Goal: Task Accomplishment & Management: Complete application form

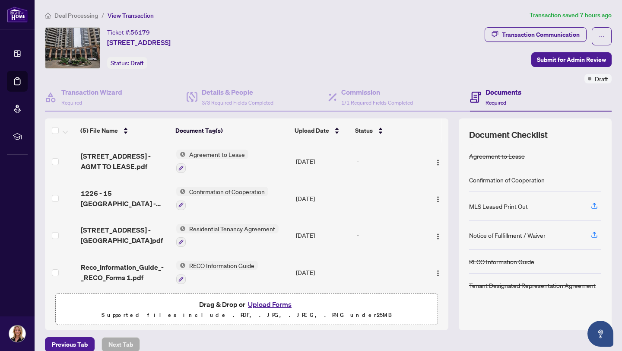
scroll to position [39, 0]
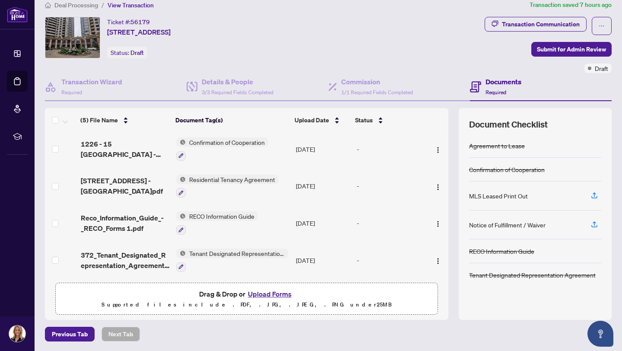
click at [264, 292] on button "Upload Forms" at bounding box center [269, 293] width 49 height 11
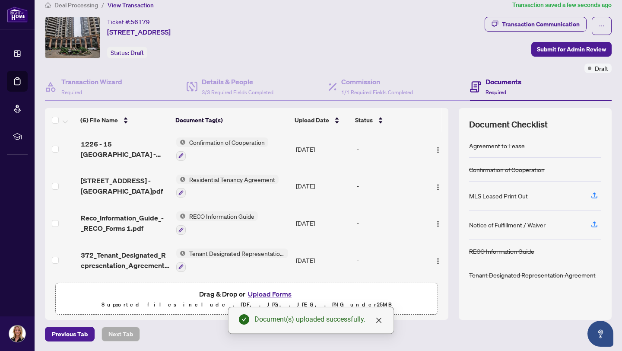
scroll to position [0, 0]
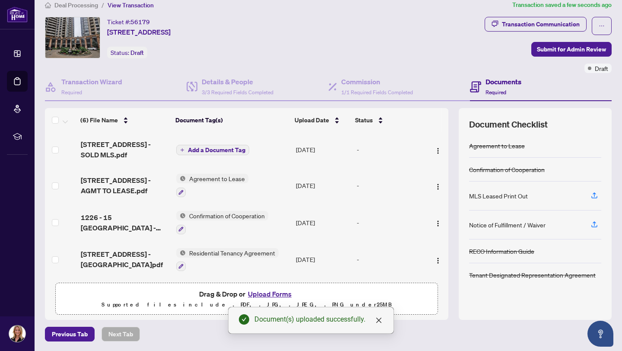
click at [206, 150] on span "Add a Document Tag" at bounding box center [216, 150] width 57 height 6
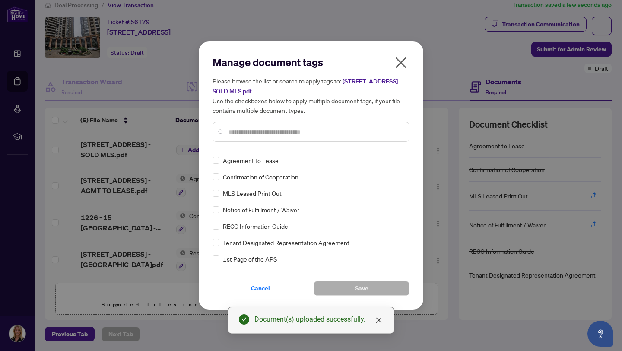
click at [255, 133] on input "text" at bounding box center [315, 131] width 174 height 9
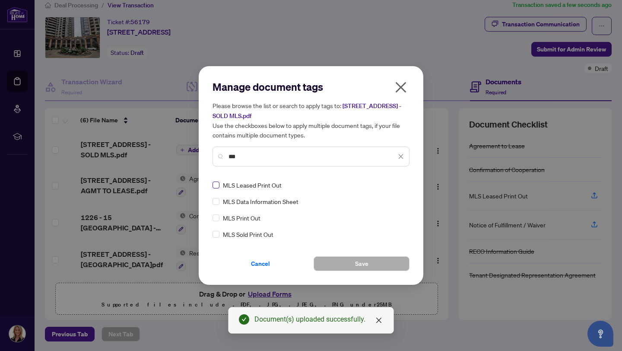
type input "***"
click at [348, 263] on button "Save" at bounding box center [361, 263] width 96 height 15
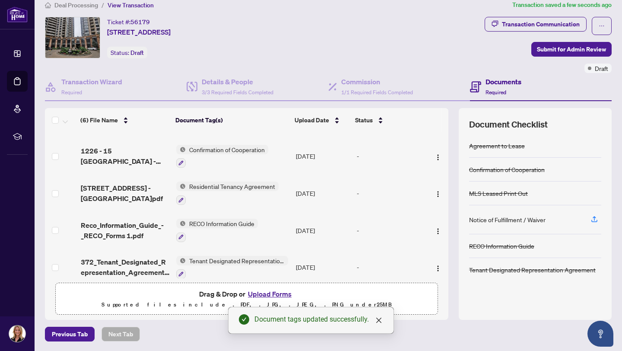
scroll to position [75, 0]
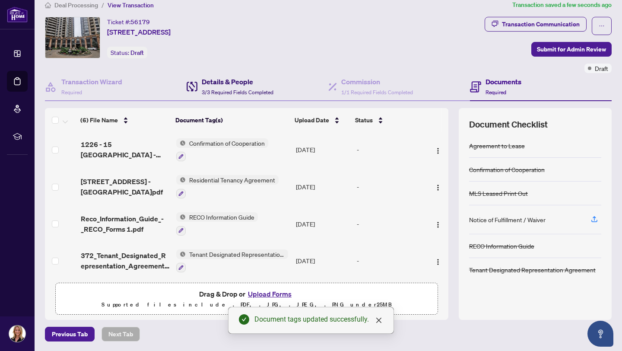
click at [213, 84] on h4 "Details & People" at bounding box center [238, 81] width 72 height 10
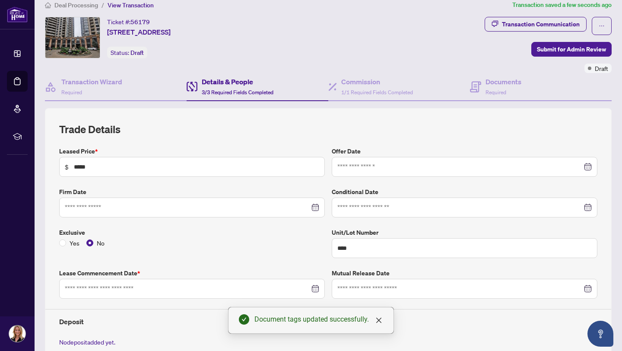
type input "**********"
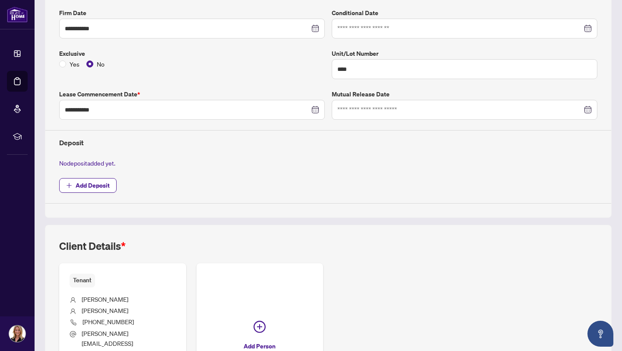
scroll to position [193, 0]
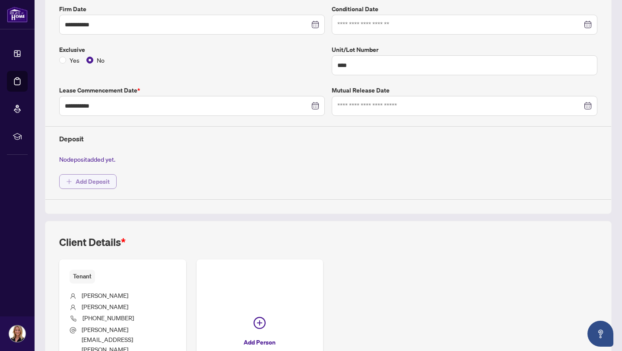
click at [97, 185] on span "Add Deposit" at bounding box center [93, 181] width 34 height 14
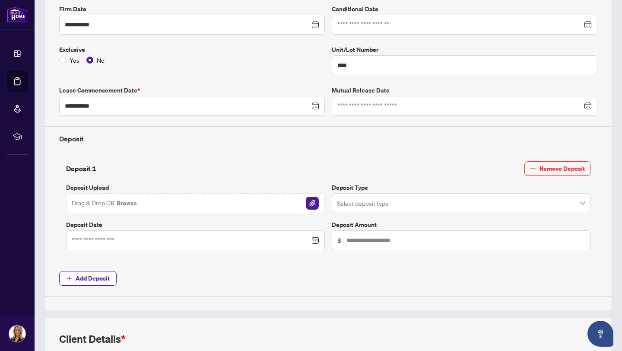
click at [422, 199] on input "search" at bounding box center [457, 204] width 240 height 19
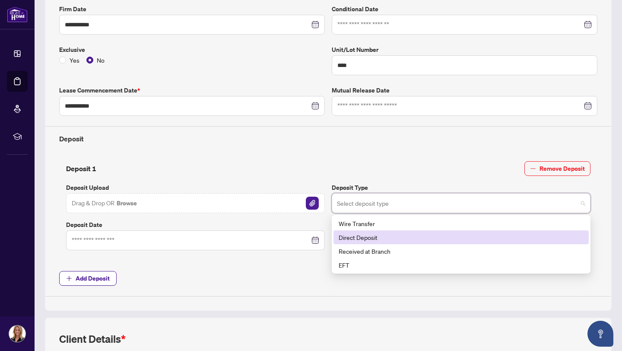
click at [366, 235] on div "Direct Deposit" at bounding box center [460, 236] width 245 height 9
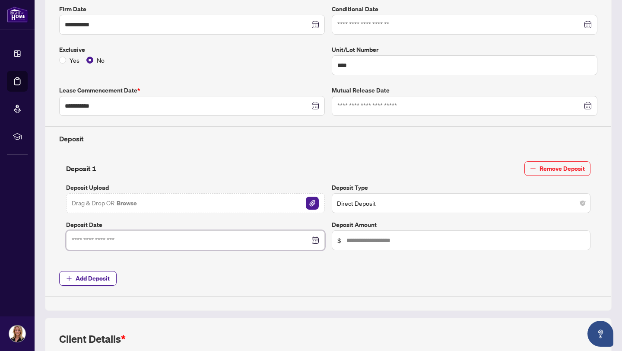
click at [299, 242] on input at bounding box center [191, 239] width 238 height 9
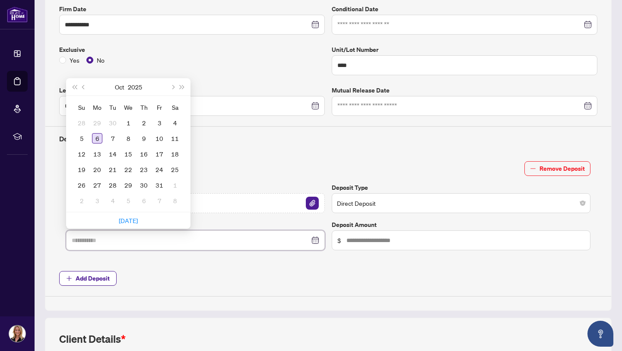
type input "**********"
click at [98, 136] on div "6" at bounding box center [97, 138] width 10 height 10
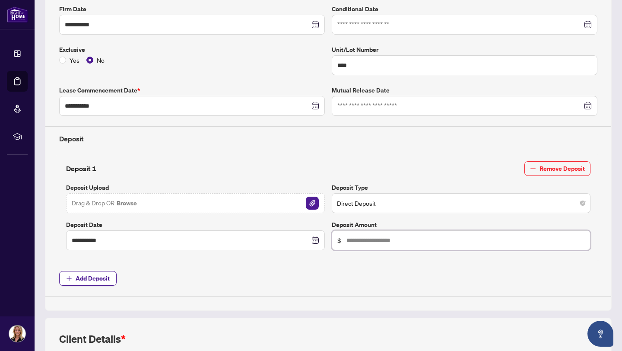
click at [375, 239] on input "text" at bounding box center [465, 239] width 238 height 9
type input "********"
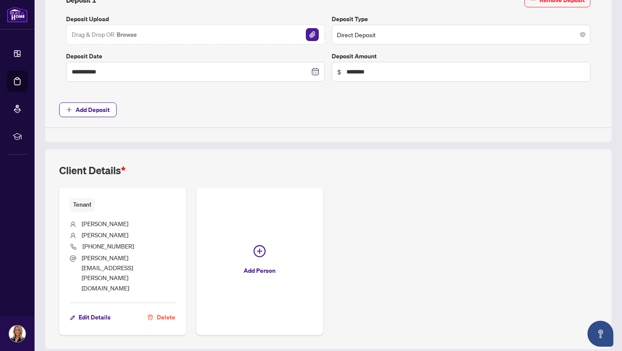
scroll to position [362, 0]
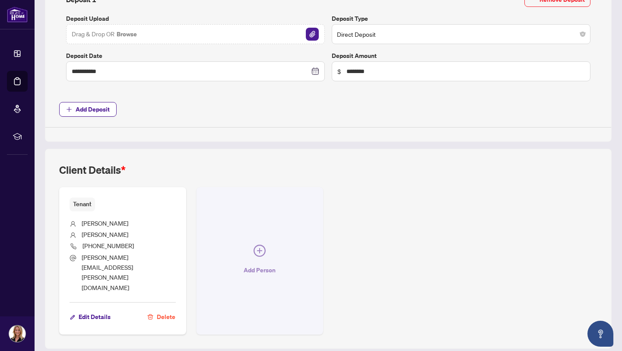
click at [263, 263] on span "Add Person" at bounding box center [259, 270] width 32 height 14
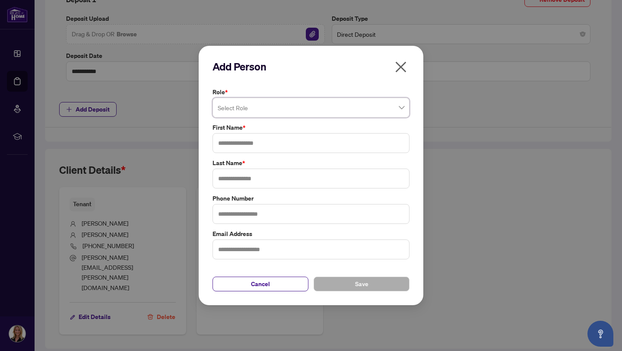
click at [335, 109] on input "search" at bounding box center [307, 108] width 179 height 19
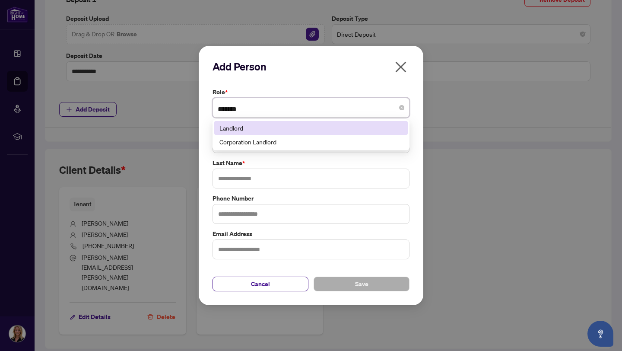
type input "********"
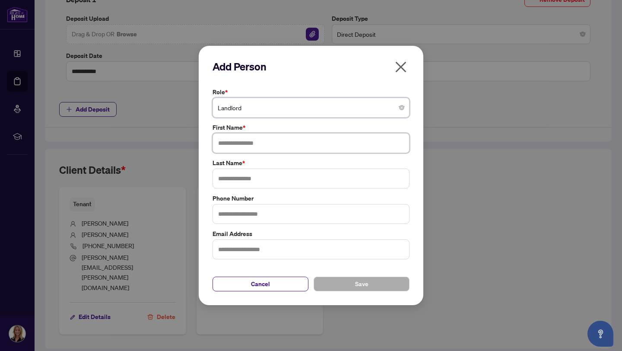
click at [288, 150] on input "text" at bounding box center [310, 143] width 197 height 20
type input "******"
type input "*"
type input "****"
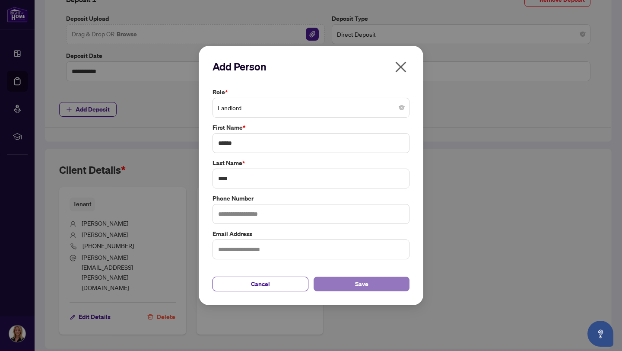
click at [374, 281] on button "Save" at bounding box center [361, 283] width 96 height 15
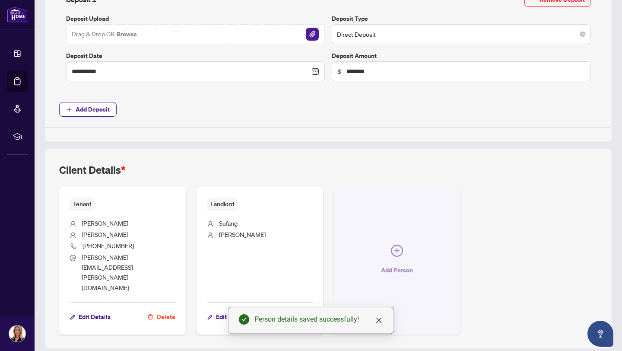
click at [395, 263] on span "Add Person" at bounding box center [397, 270] width 32 height 14
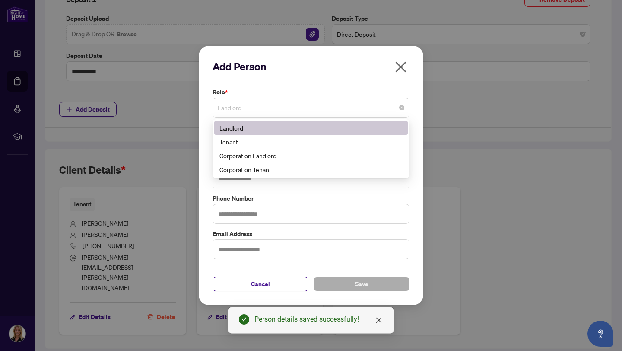
click at [358, 101] on span "Landlord" at bounding box center [311, 107] width 187 height 16
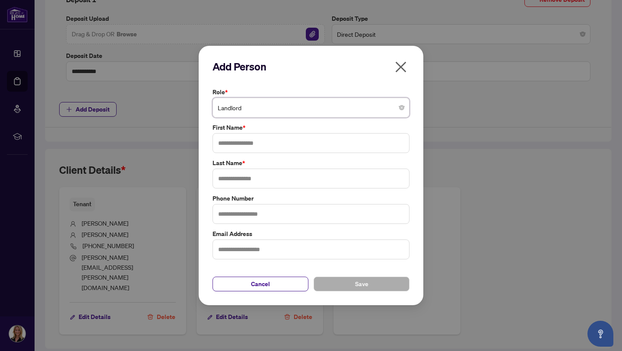
click at [402, 67] on icon "close" at bounding box center [401, 67] width 14 height 14
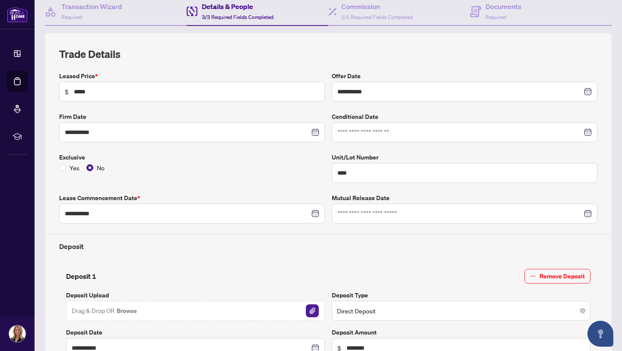
scroll to position [0, 0]
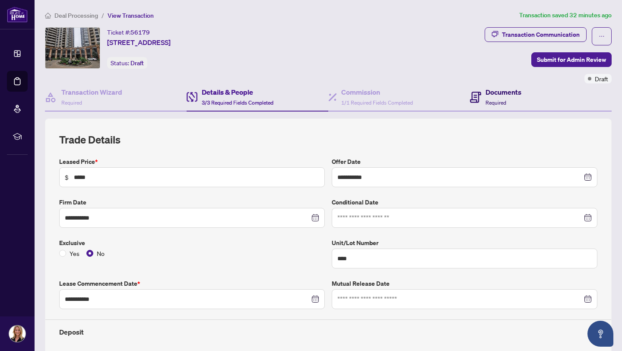
click at [489, 93] on h4 "Documents" at bounding box center [503, 92] width 36 height 10
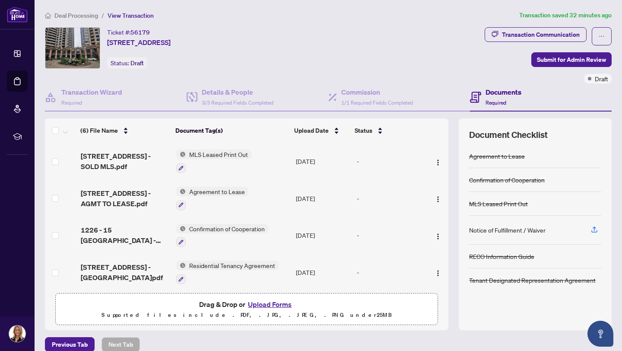
click at [268, 304] on button "Upload Forms" at bounding box center [269, 303] width 49 height 11
click at [217, 94] on h4 "Details & People" at bounding box center [238, 92] width 72 height 10
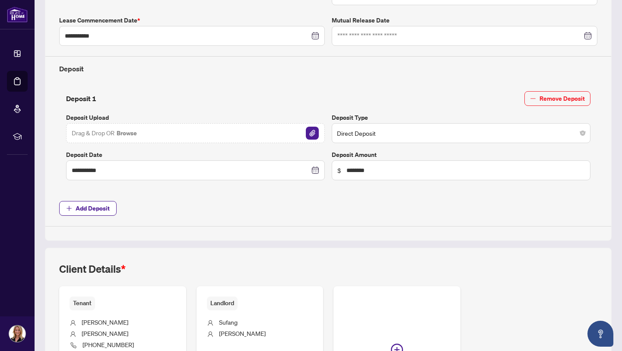
scroll to position [283, 0]
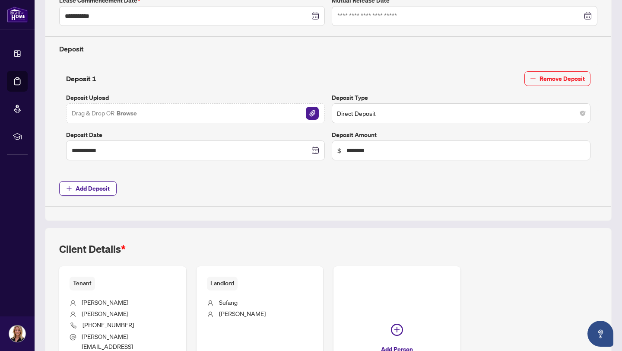
click at [112, 113] on span "Drag & Drop OR Browse" at bounding box center [105, 113] width 66 height 11
click at [127, 113] on button "Browse" at bounding box center [127, 113] width 22 height 11
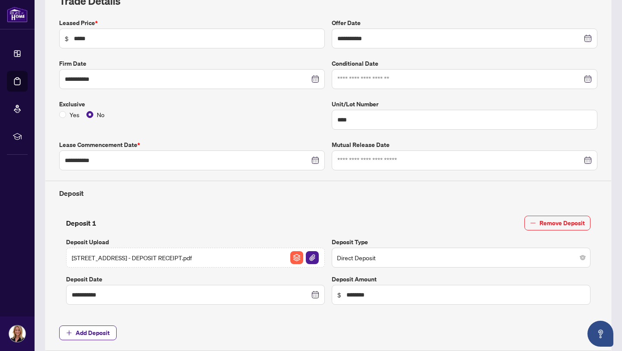
scroll to position [0, 0]
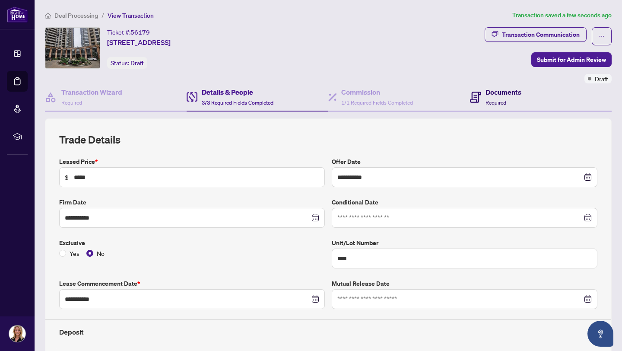
click at [493, 94] on h4 "Documents" at bounding box center [503, 92] width 36 height 10
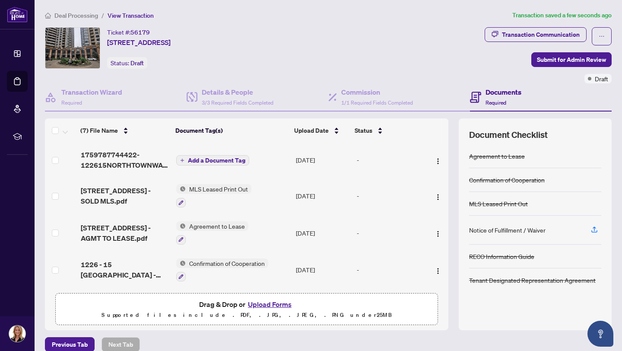
scroll to position [10, 0]
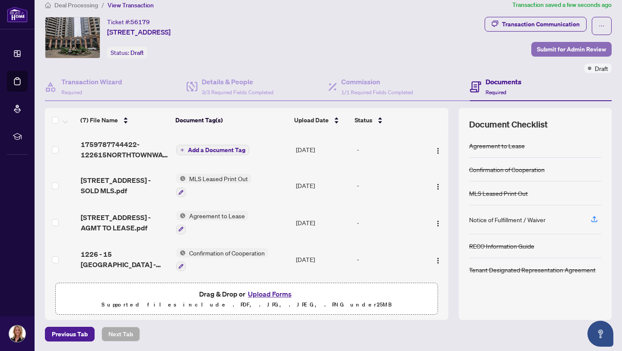
click at [562, 49] on span "Submit for Admin Review" at bounding box center [571, 49] width 69 height 14
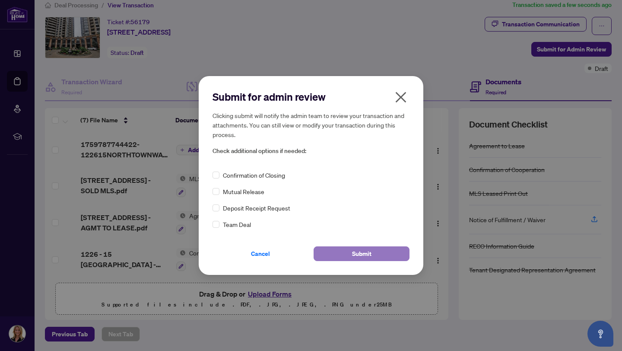
click at [366, 255] on span "Submit" at bounding box center [361, 254] width 19 height 14
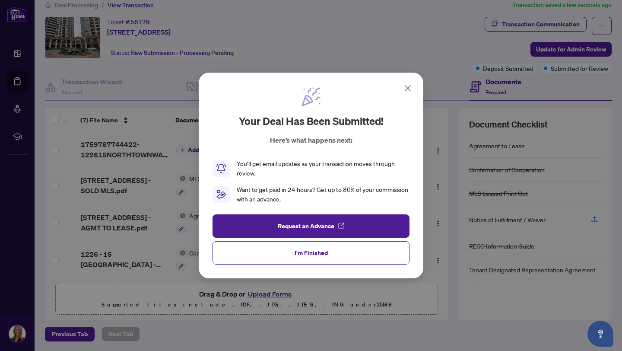
click at [406, 89] on icon at bounding box center [407, 87] width 5 height 5
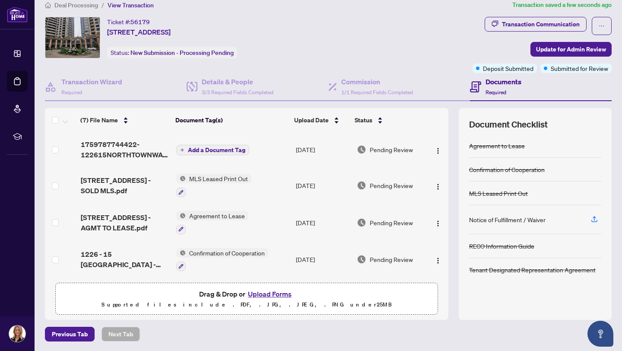
click at [214, 149] on span "Add a Document Tag" at bounding box center [216, 150] width 57 height 6
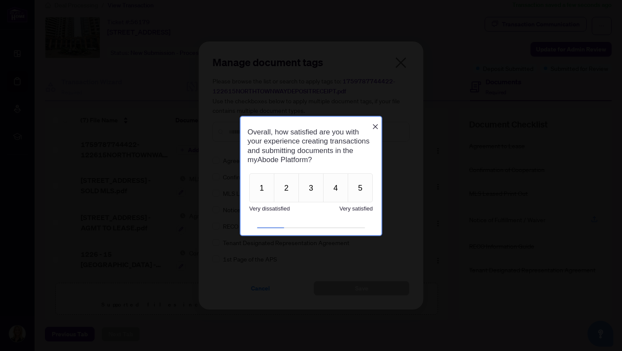
scroll to position [0, 0]
click at [377, 123] on icon "Close button" at bounding box center [375, 126] width 7 height 7
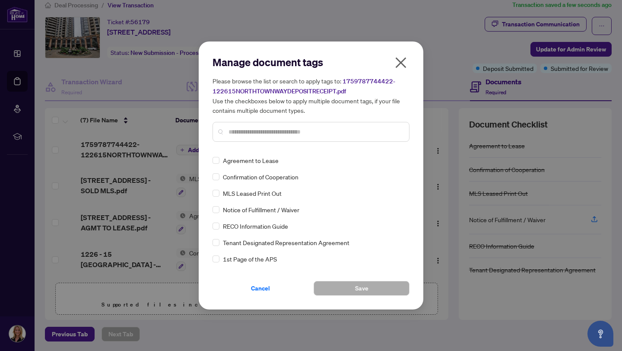
click at [356, 122] on div at bounding box center [310, 132] width 197 height 20
click at [334, 139] on div at bounding box center [310, 132] width 197 height 20
click at [331, 134] on input "text" at bounding box center [315, 131] width 174 height 9
type input "*******"
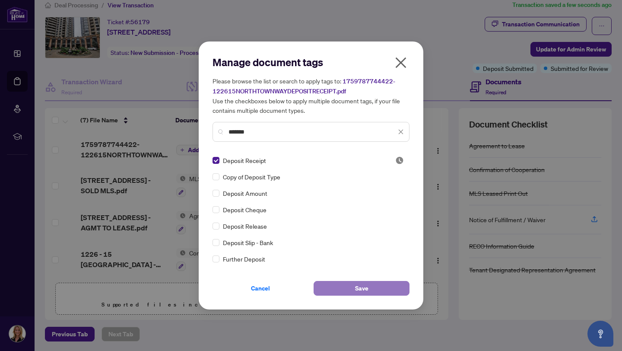
click at [357, 286] on span "Save" at bounding box center [361, 288] width 13 height 14
